Goal: Task Accomplishment & Management: Manage account settings

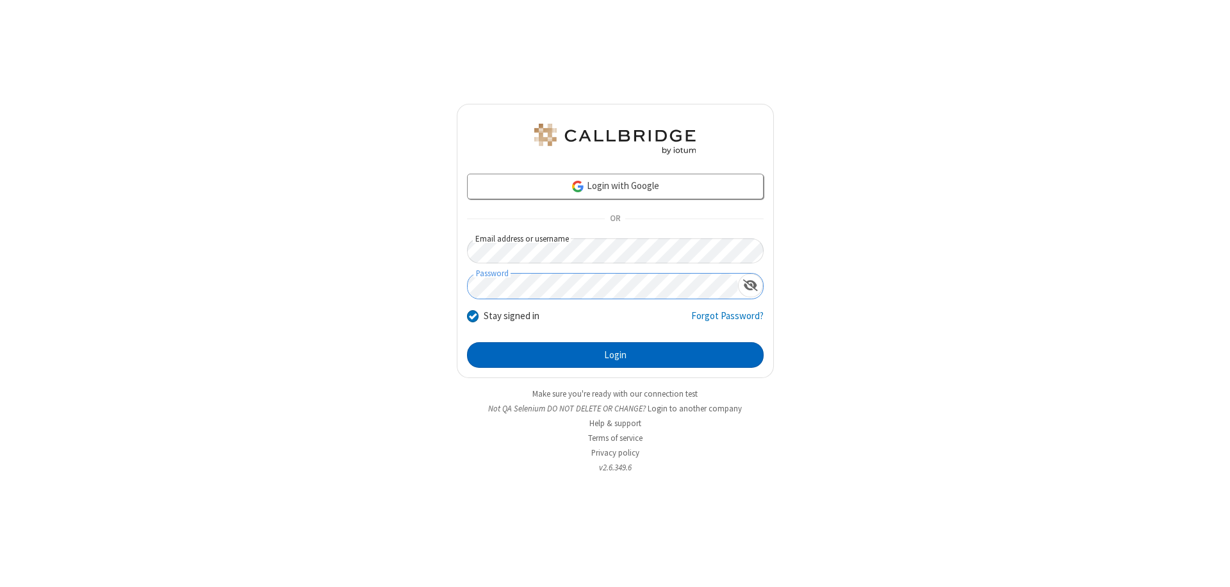
click at [615, 355] on button "Login" at bounding box center [615, 355] width 297 height 26
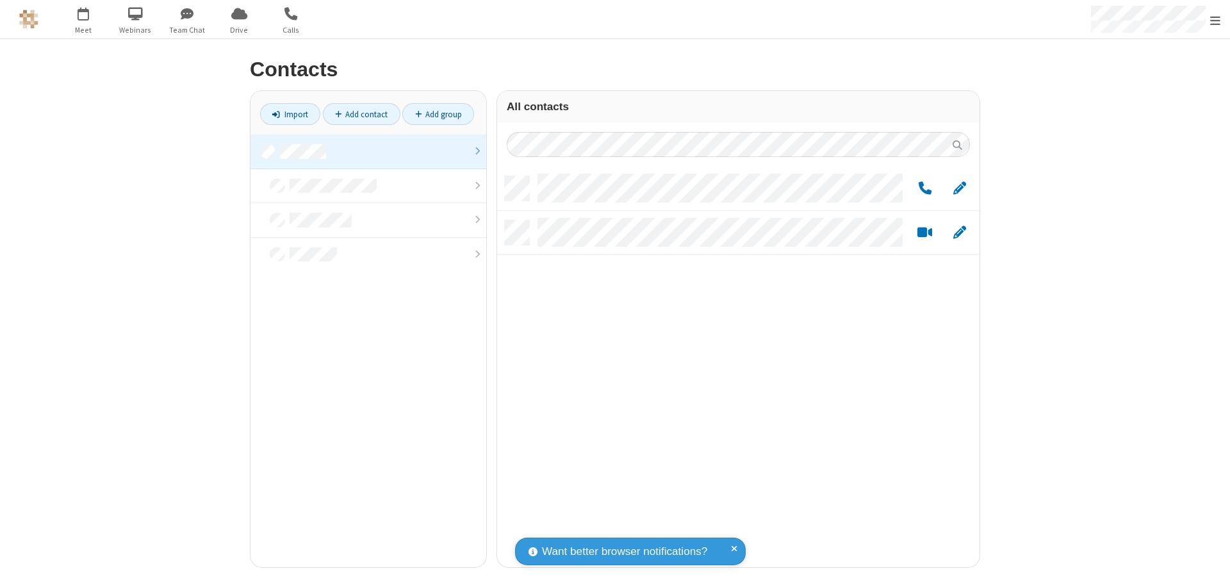
scroll to position [391, 473]
click at [368, 151] on link at bounding box center [369, 152] width 236 height 35
click at [438, 114] on link "Add group" at bounding box center [438, 114] width 72 height 22
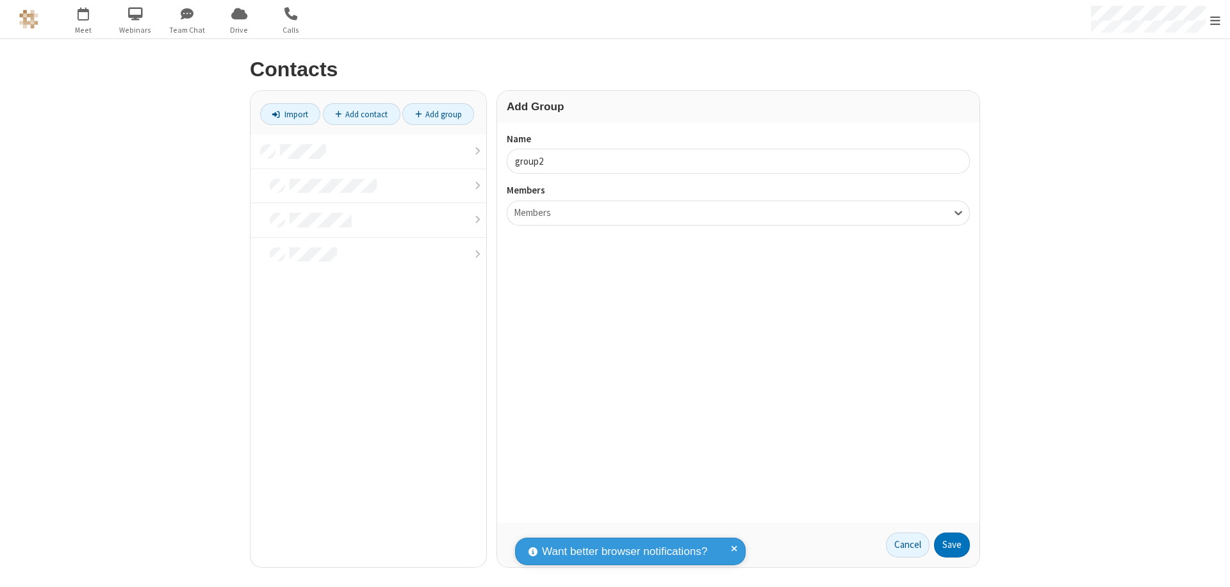
type input "group2"
type input "name19"
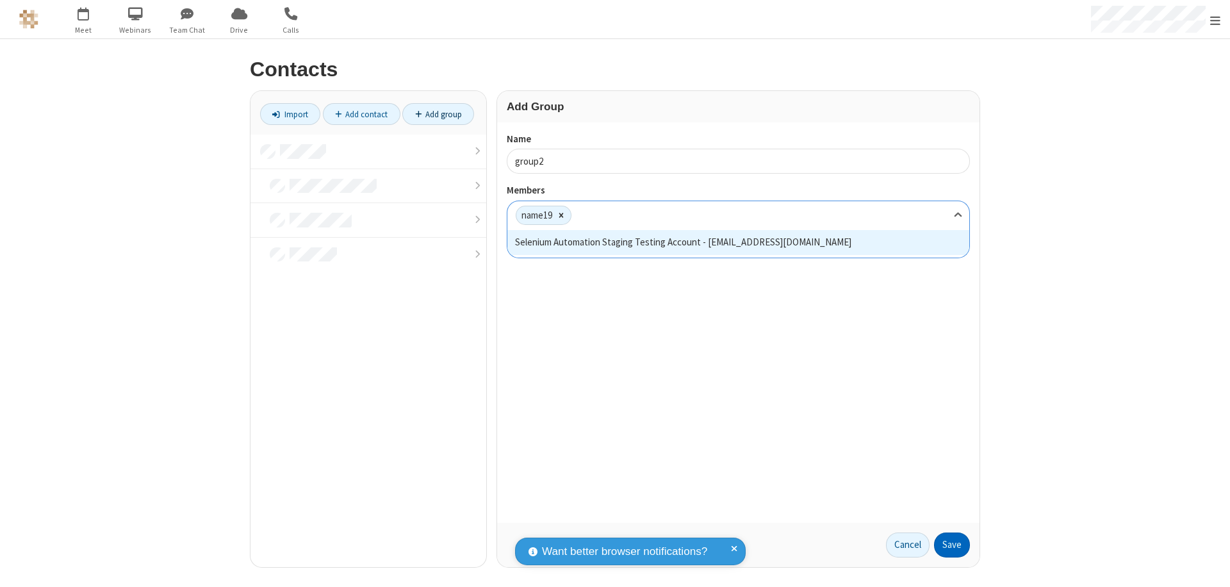
click at [952, 545] on button "Save" at bounding box center [952, 546] width 36 height 26
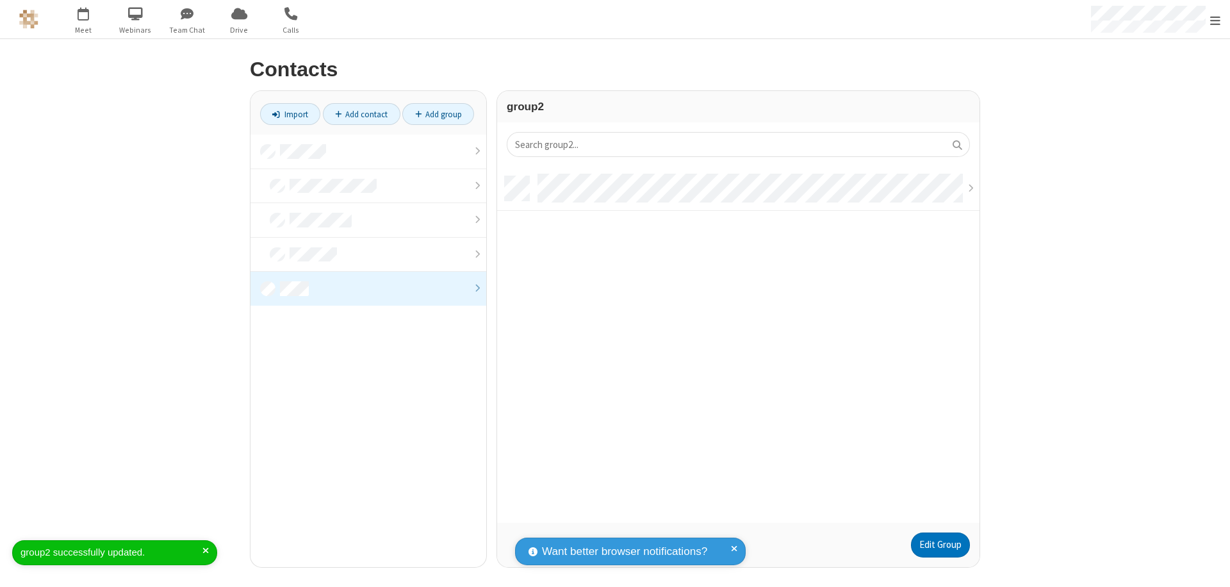
scroll to position [347, 473]
click at [940, 545] on link "Edit Group" at bounding box center [940, 546] width 59 height 26
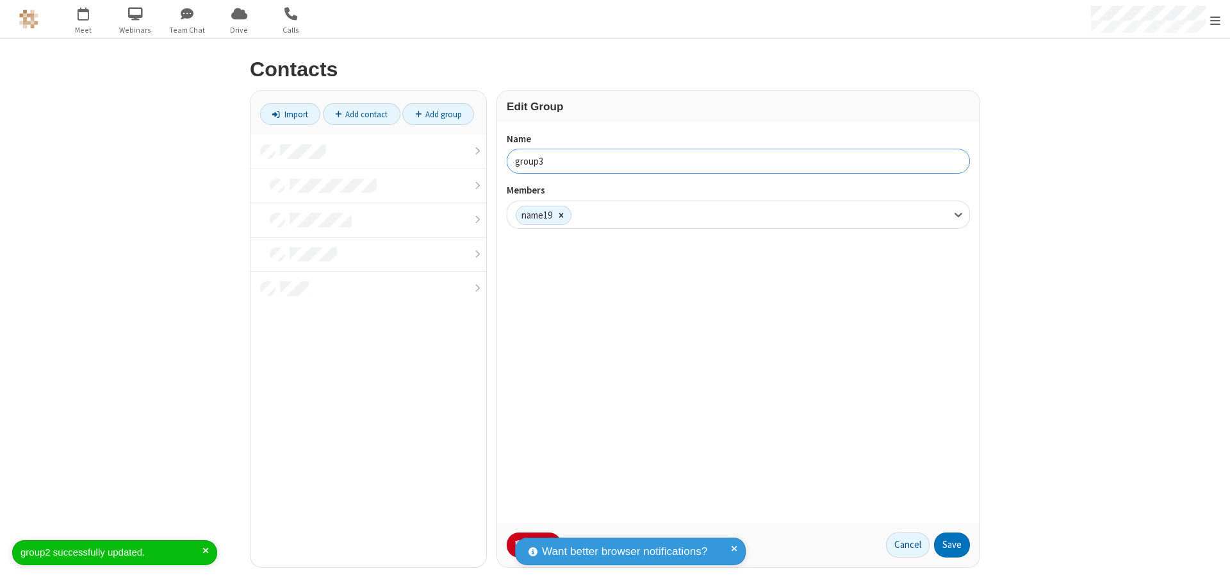
type input "group3"
click at [952, 545] on button "Save" at bounding box center [952, 546] width 36 height 26
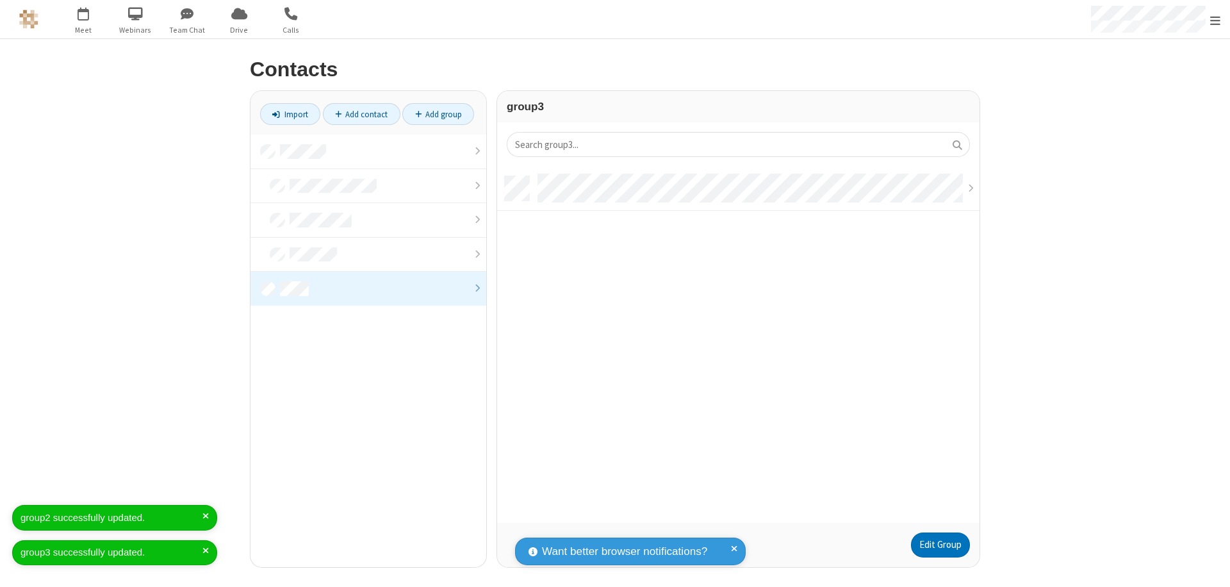
scroll to position [347, 473]
